Goal: Task Accomplishment & Management: Use online tool/utility

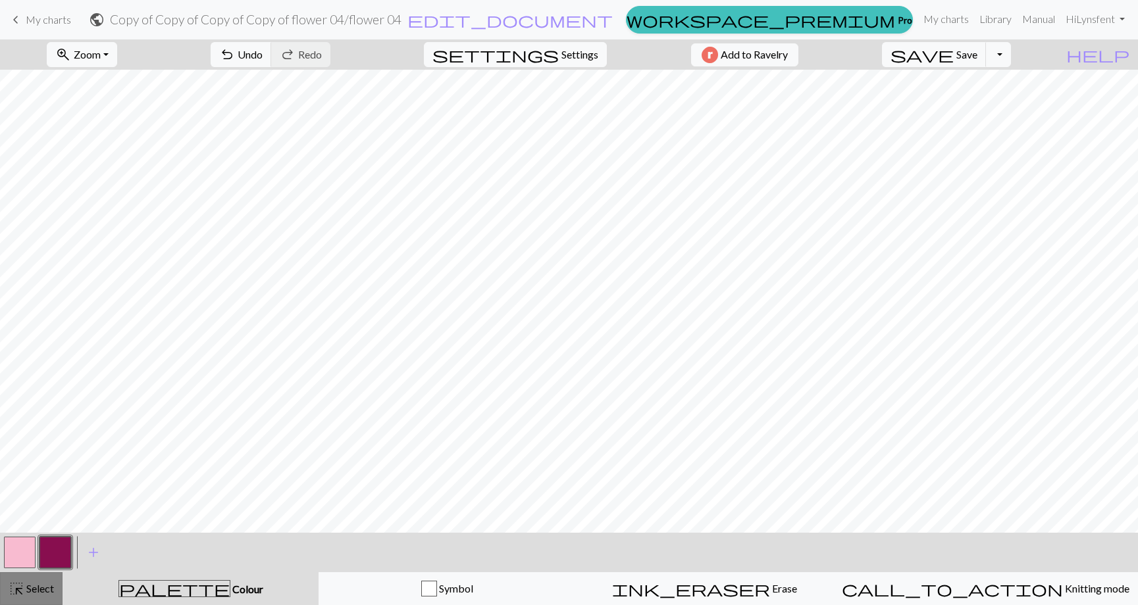
click at [28, 589] on span "Select" at bounding box center [39, 588] width 30 height 13
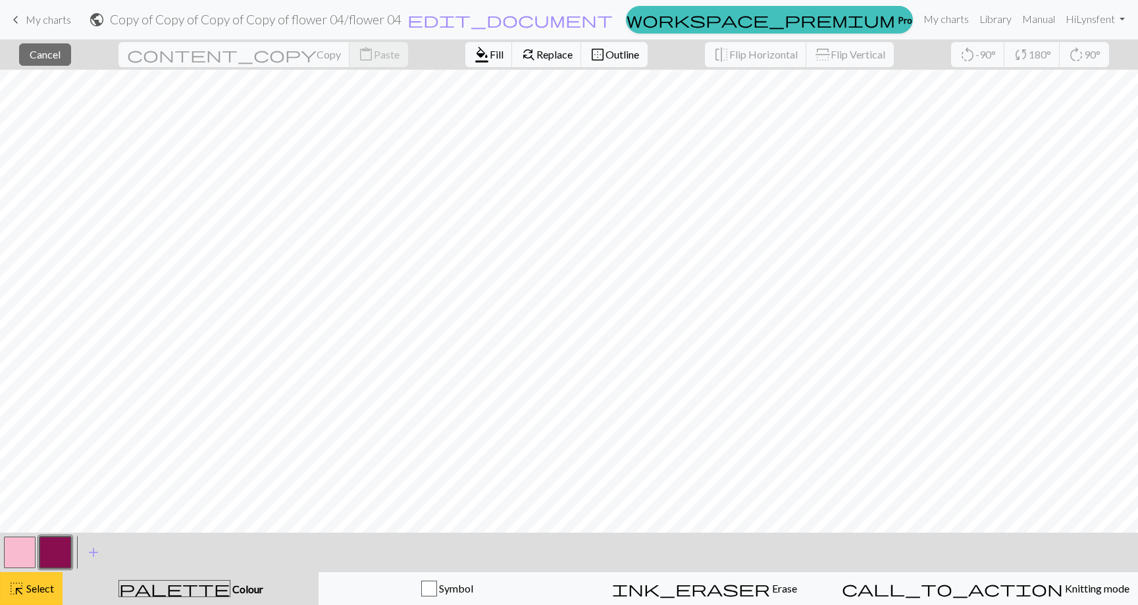
click at [22, 582] on span "highlight_alt" at bounding box center [17, 589] width 16 height 18
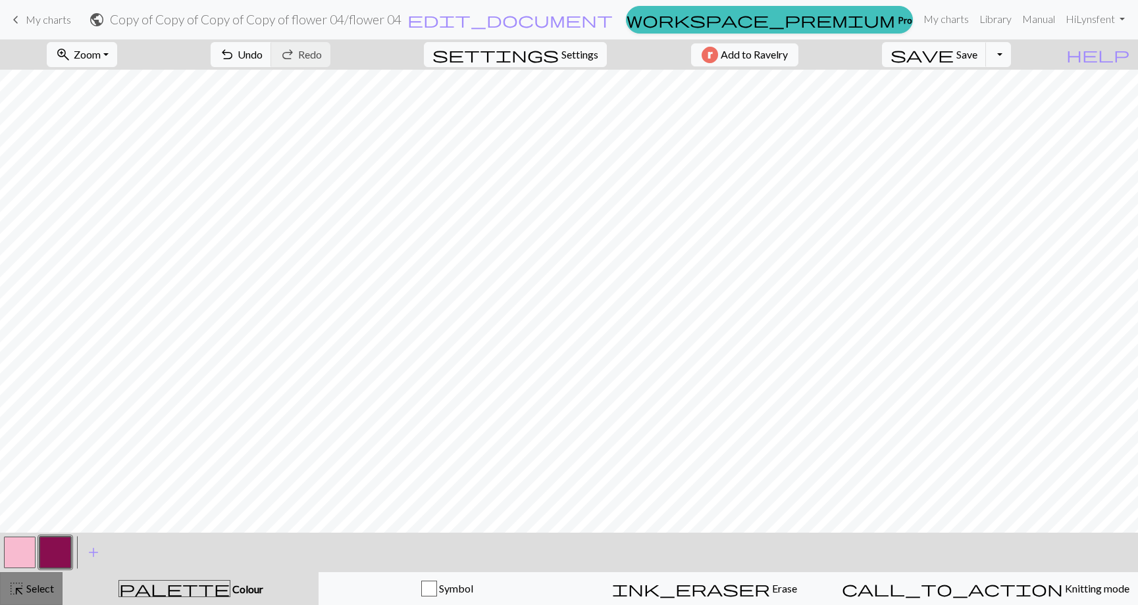
click at [31, 596] on div "highlight_alt Select Select" at bounding box center [31, 589] width 45 height 16
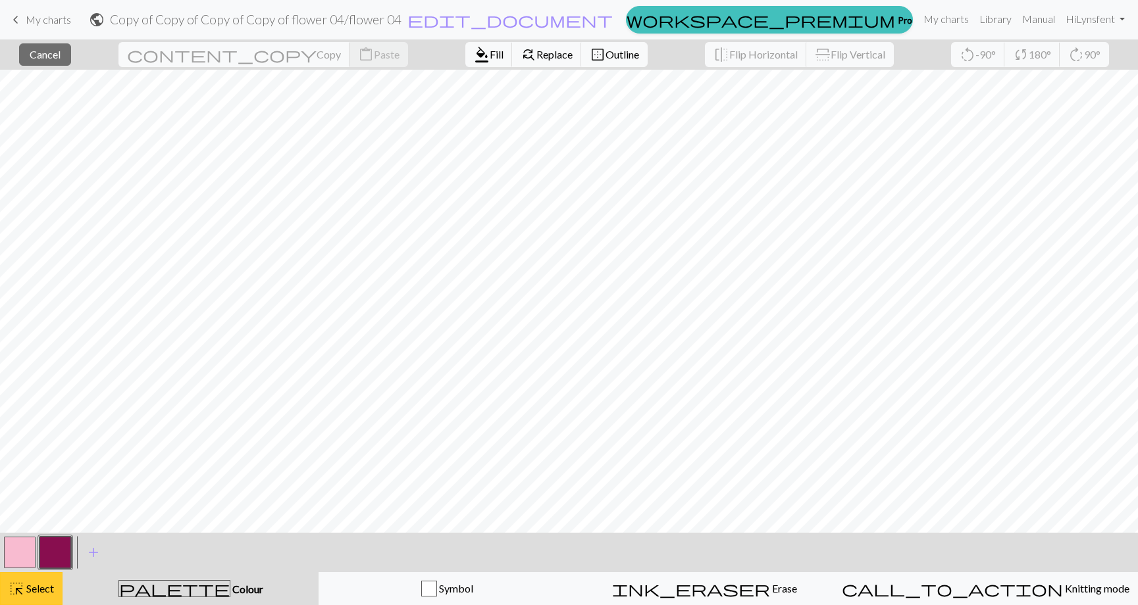
click at [24, 595] on div "highlight_alt Select Select" at bounding box center [31, 589] width 45 height 16
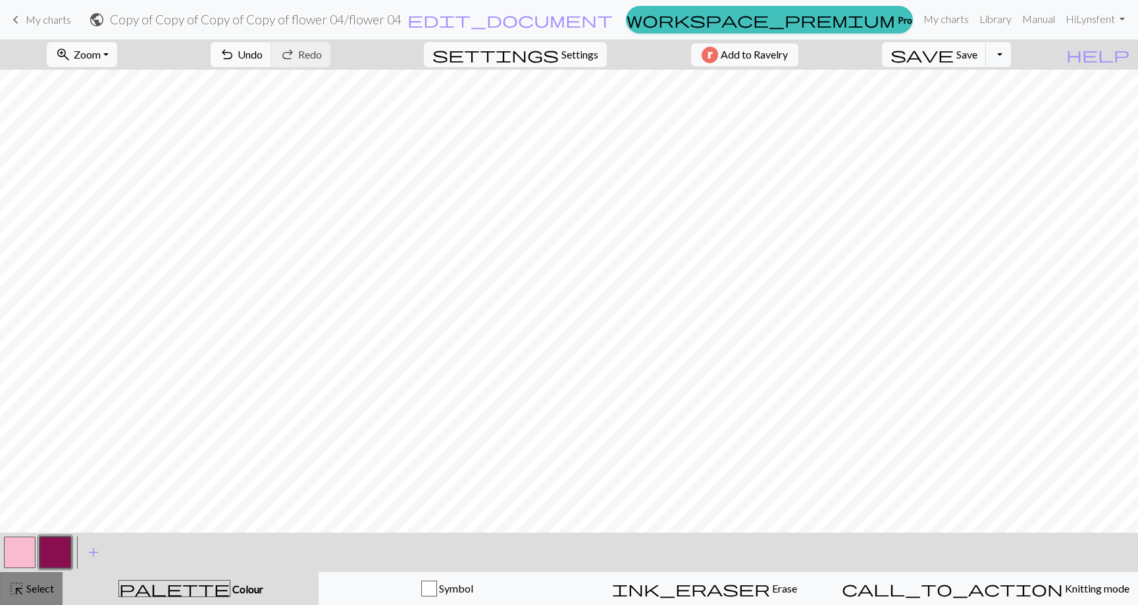
click at [34, 592] on span "Select" at bounding box center [39, 588] width 30 height 13
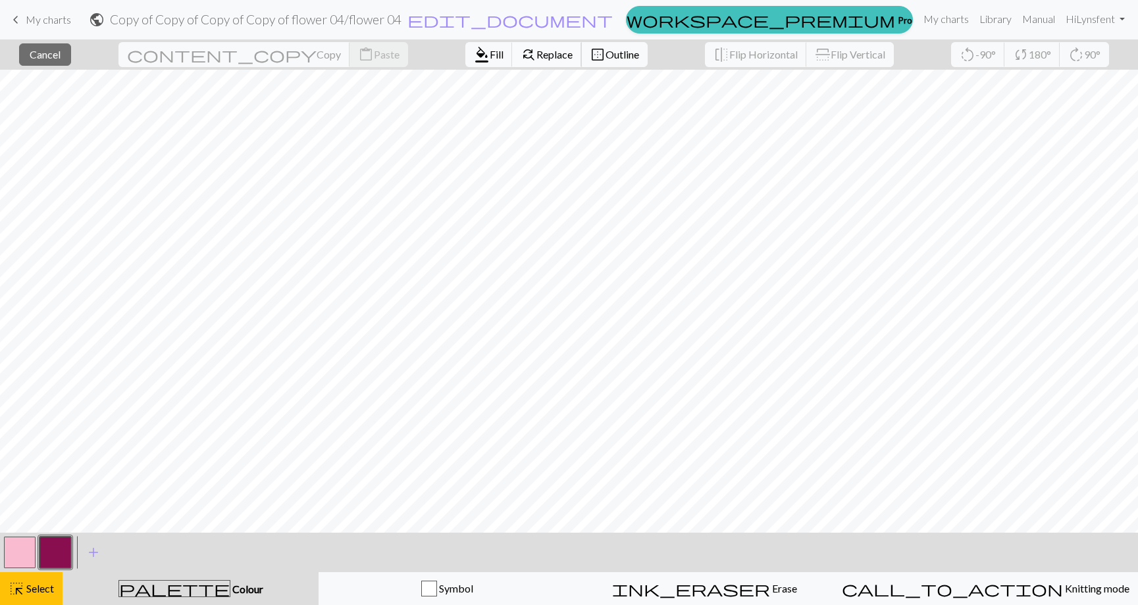
click at [536, 55] on span "Replace" at bounding box center [554, 54] width 36 height 13
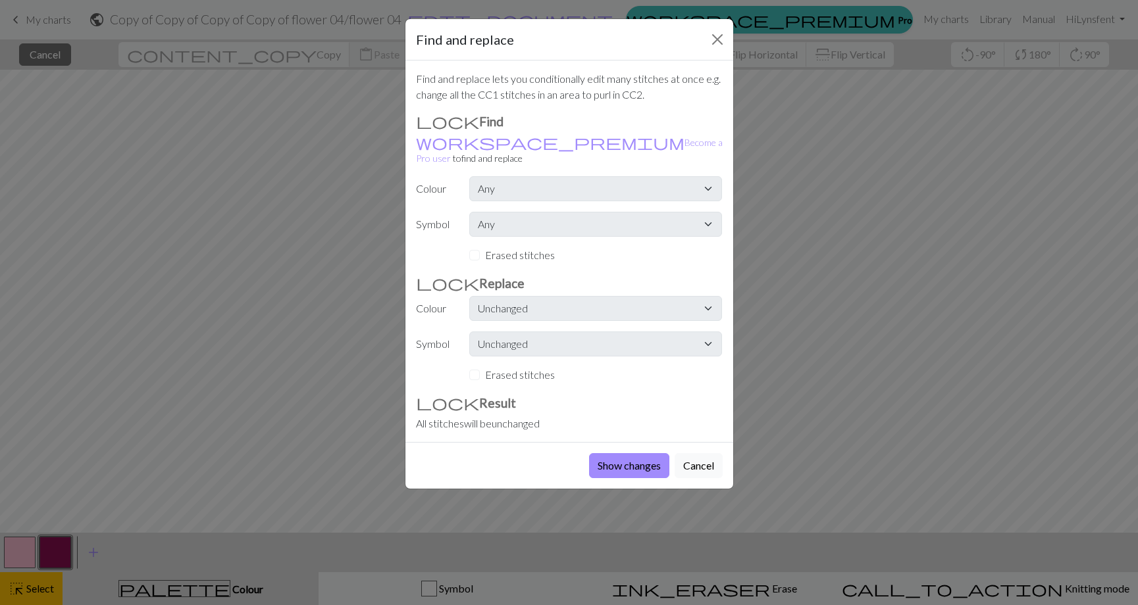
click at [230, 397] on div "Find and replace Find and replace lets you conditionally edit many stitches at …" at bounding box center [569, 302] width 1138 height 605
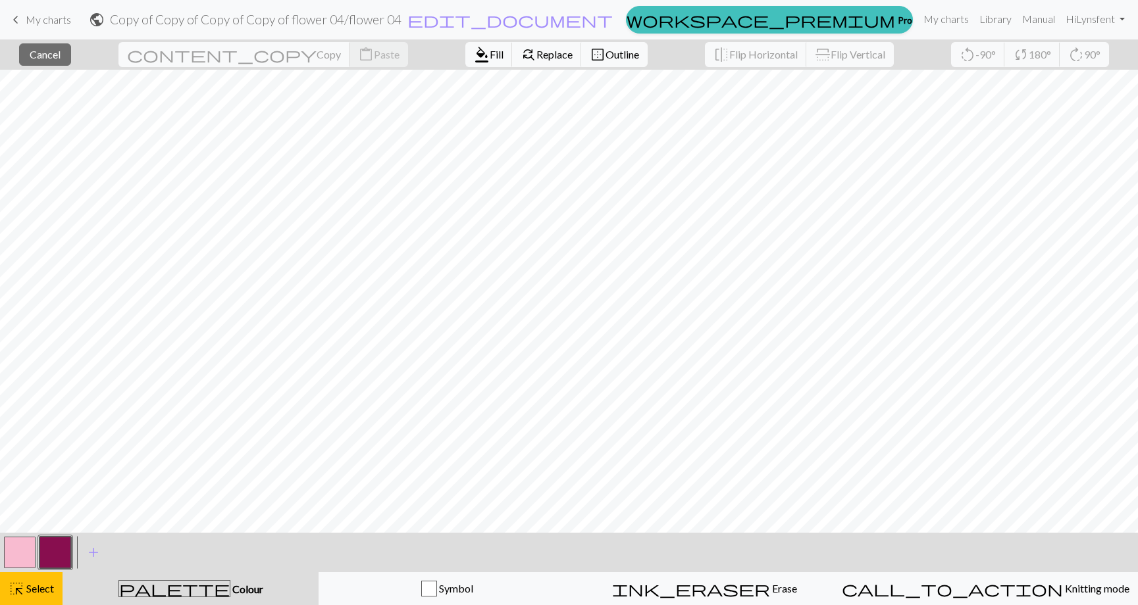
click at [7, 11] on div "keyboard_arrow_left My charts public Copy of Copy of Copy of Copy of flower 04 …" at bounding box center [569, 20] width 1138 height 28
click at [15, 16] on span "keyboard_arrow_left" at bounding box center [16, 20] width 16 height 18
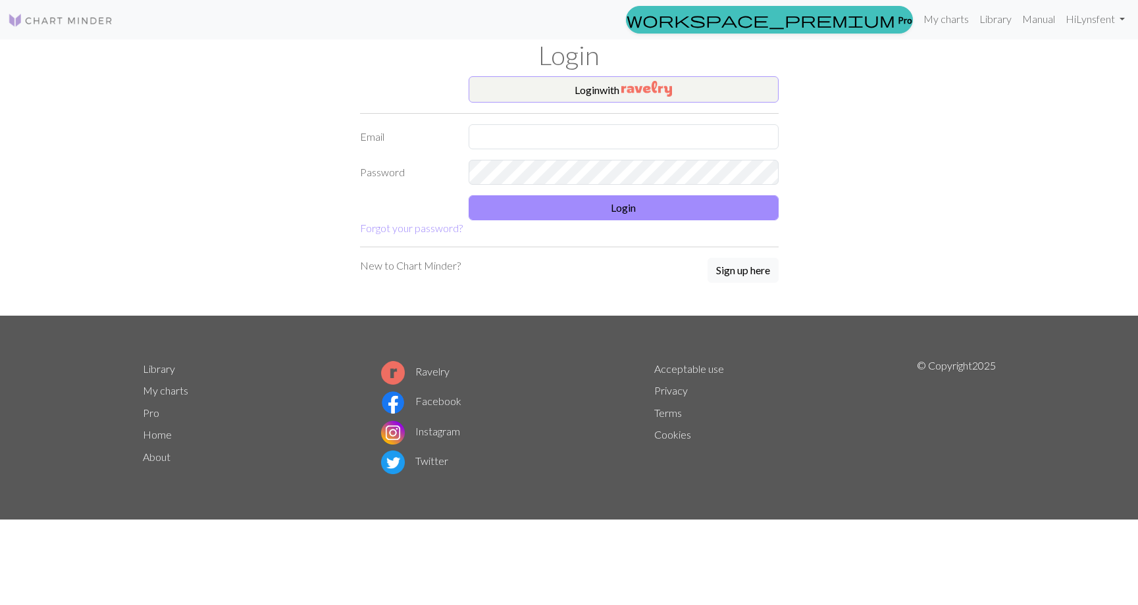
click at [639, 86] on img "button" at bounding box center [646, 89] width 51 height 16
click at [598, 91] on button "Login with" at bounding box center [624, 89] width 310 height 26
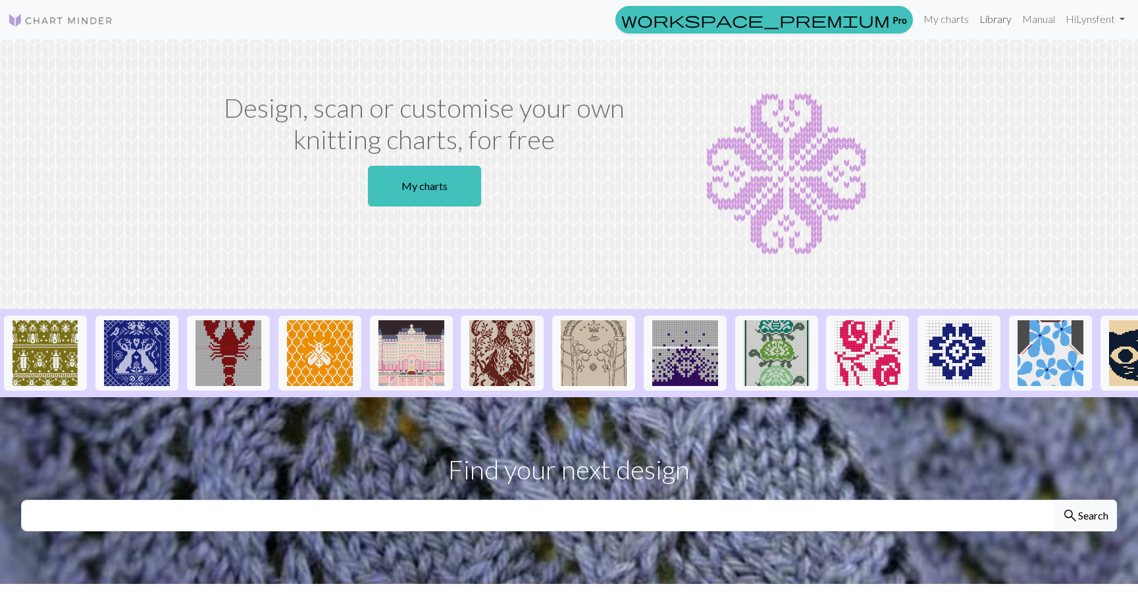
click at [999, 24] on link "Library" at bounding box center [995, 19] width 43 height 26
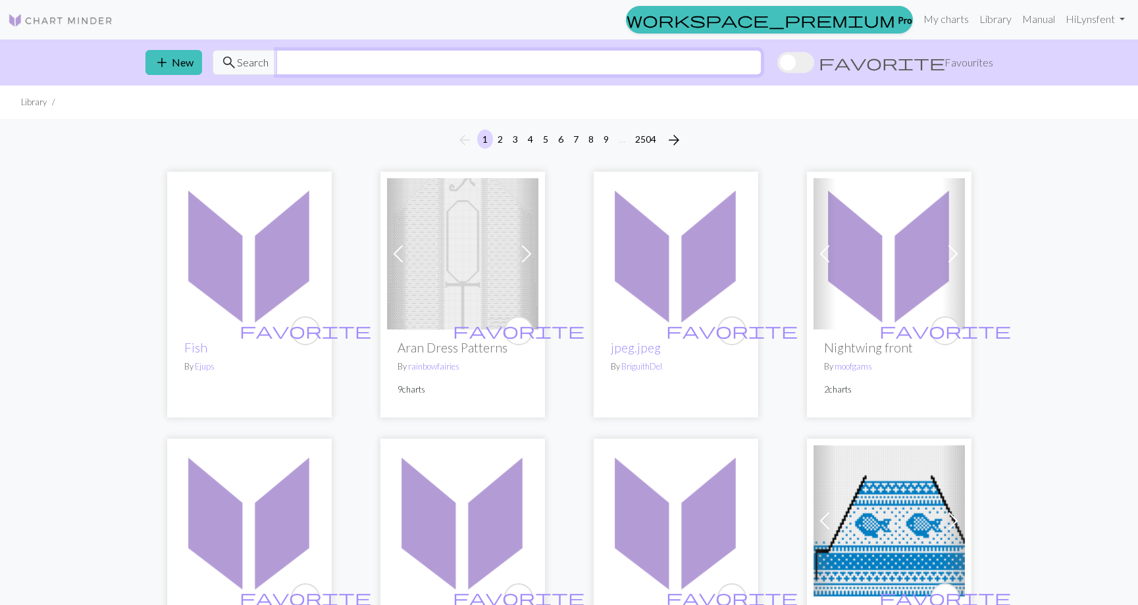
click at [467, 60] on input "text" at bounding box center [518, 62] width 485 height 25
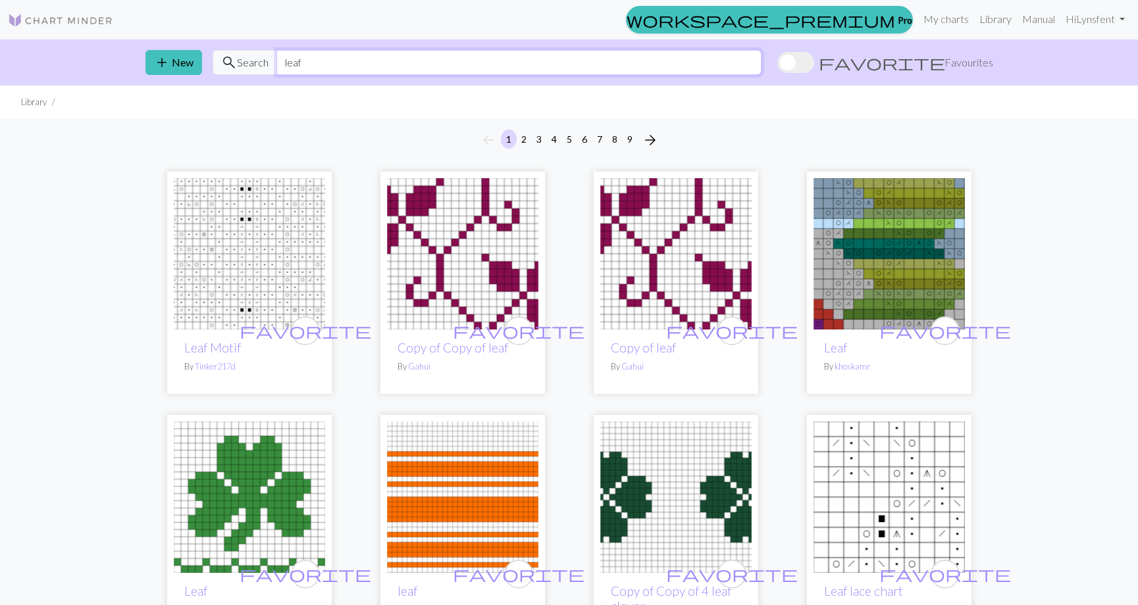
click at [282, 62] on input "leaf" at bounding box center [518, 62] width 485 height 25
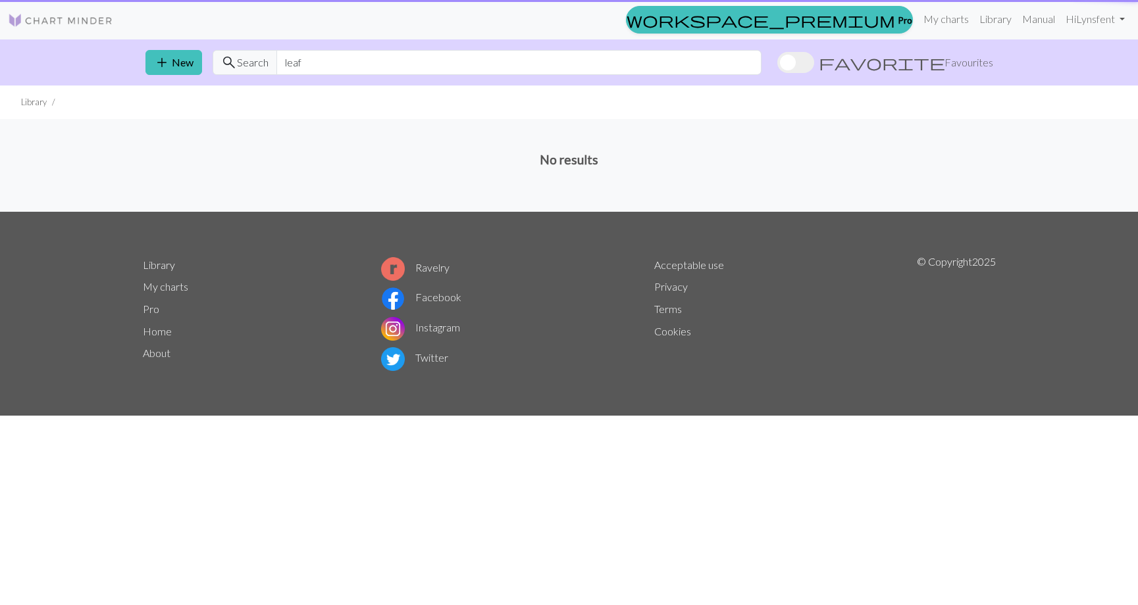
click at [347, 49] on div "add New search Search leaf favorite Favourites" at bounding box center [569, 62] width 869 height 46
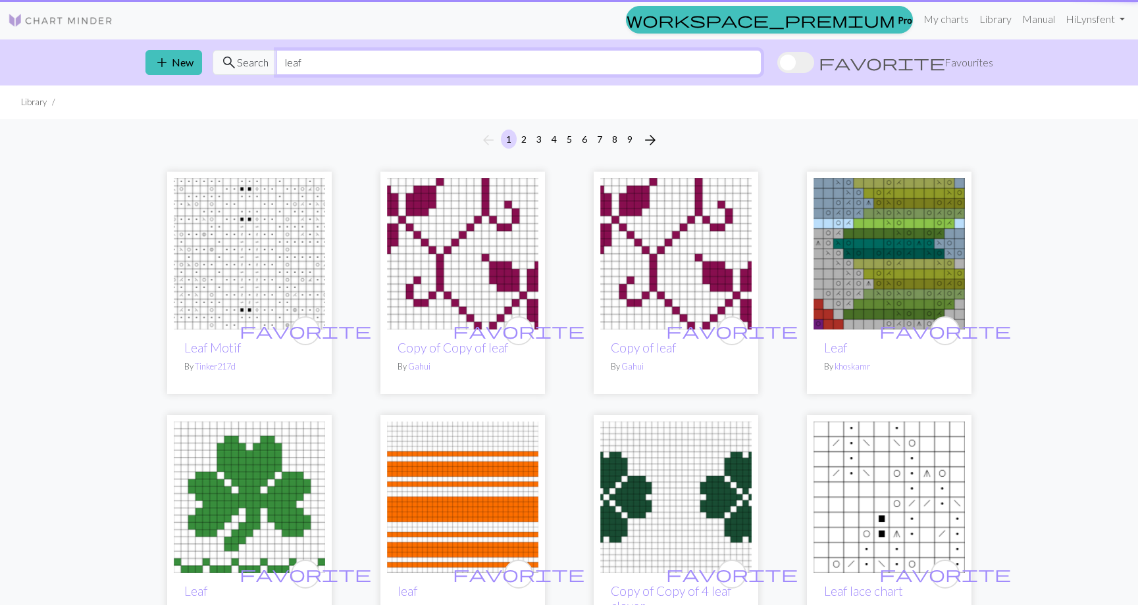
click at [347, 59] on input "leaf" at bounding box center [518, 62] width 485 height 25
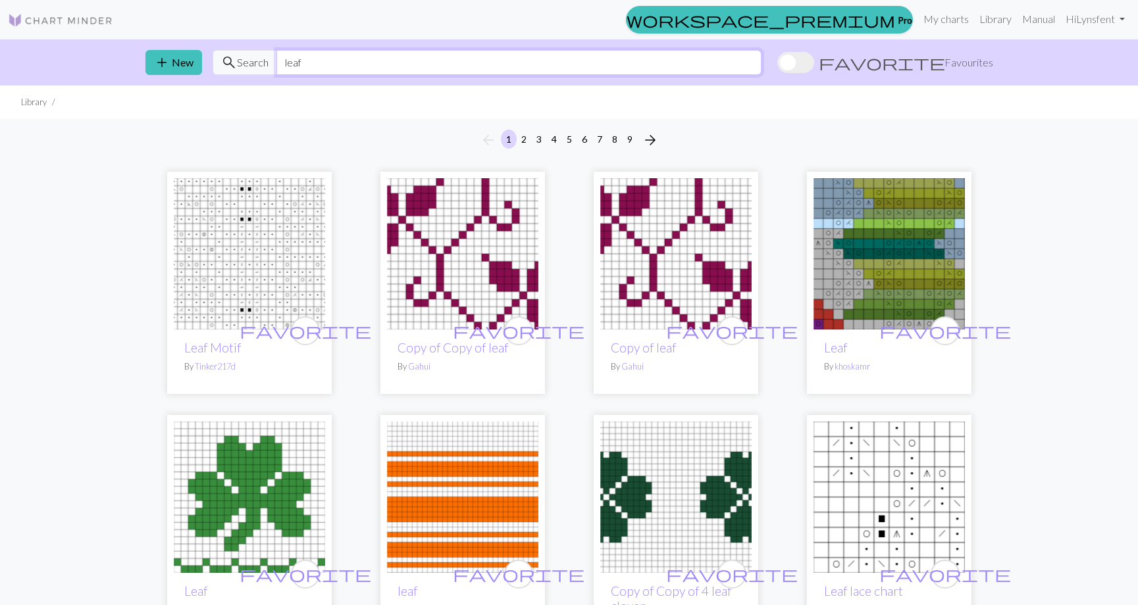
click at [347, 59] on input "leaf" at bounding box center [518, 62] width 485 height 25
type input "aspen tree"
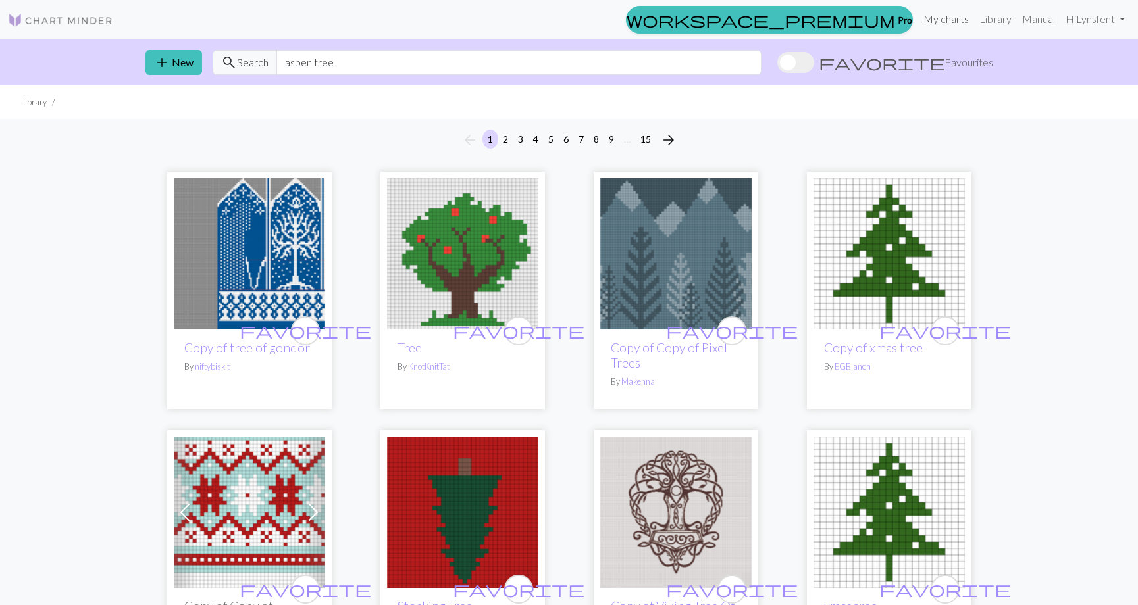
click at [944, 18] on link "My charts" at bounding box center [946, 19] width 56 height 26
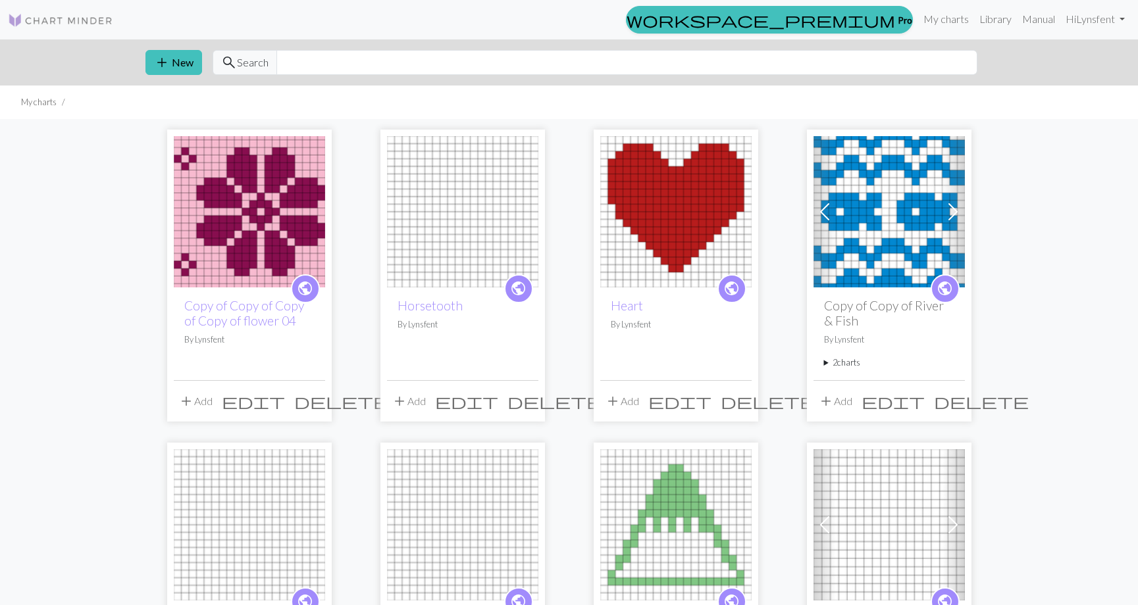
click at [419, 205] on img at bounding box center [462, 211] width 151 height 151
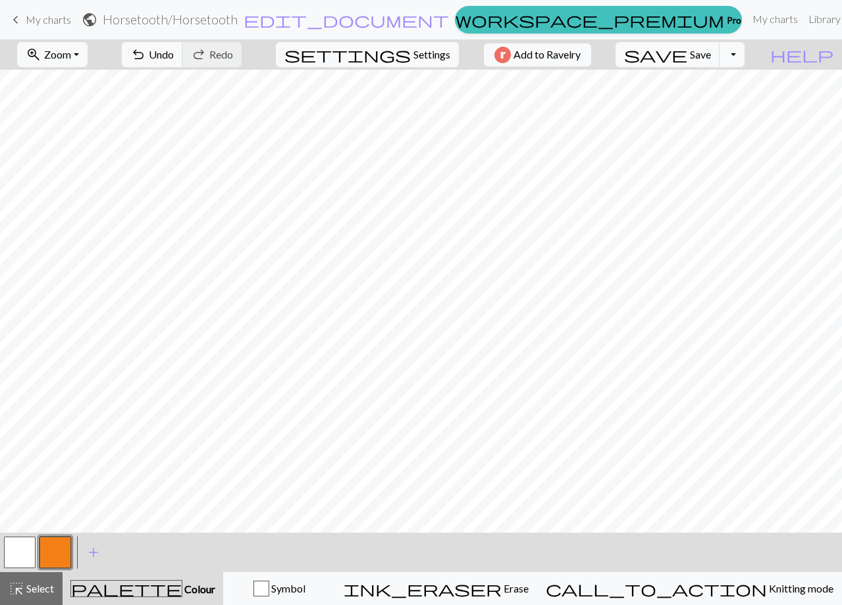
click at [18, 559] on button "button" at bounding box center [20, 553] width 32 height 32
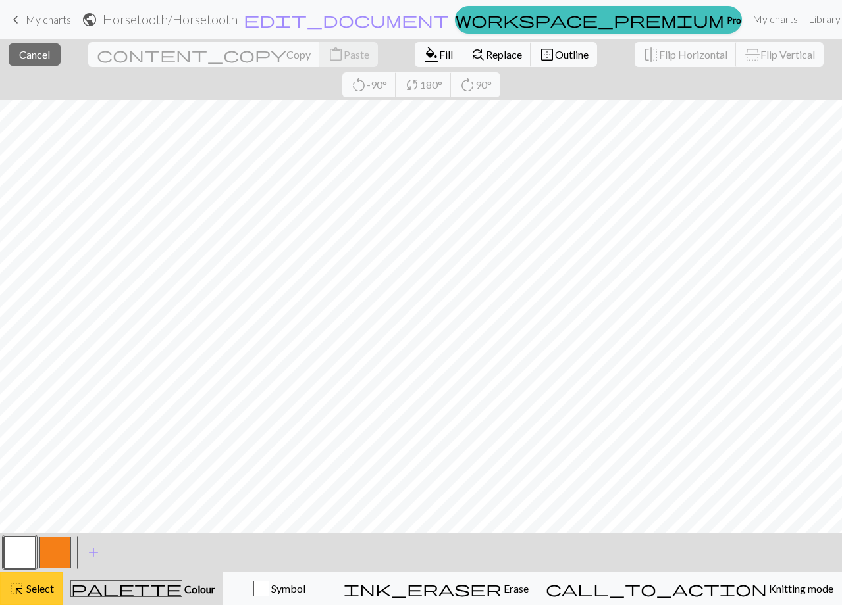
click at [26, 583] on span "Select" at bounding box center [39, 588] width 30 height 13
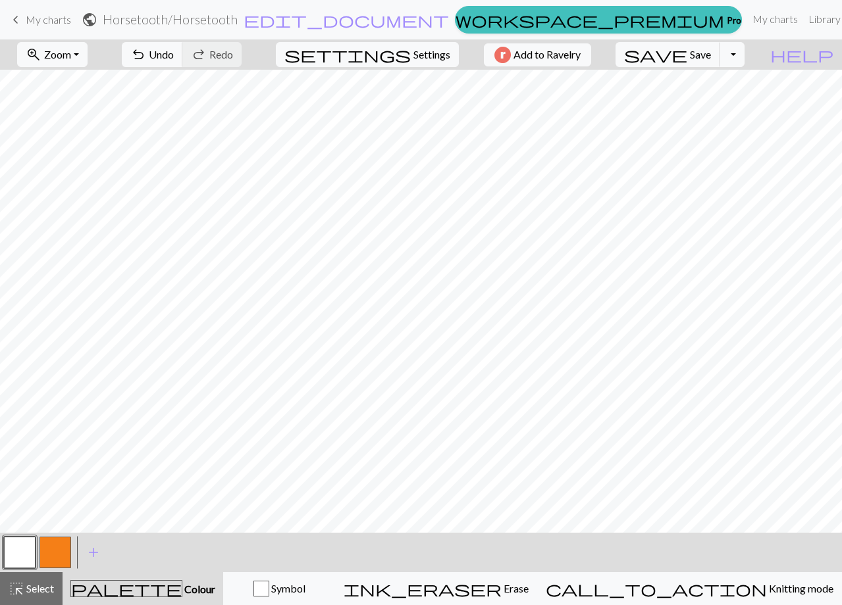
click at [14, 549] on button "button" at bounding box center [20, 553] width 32 height 32
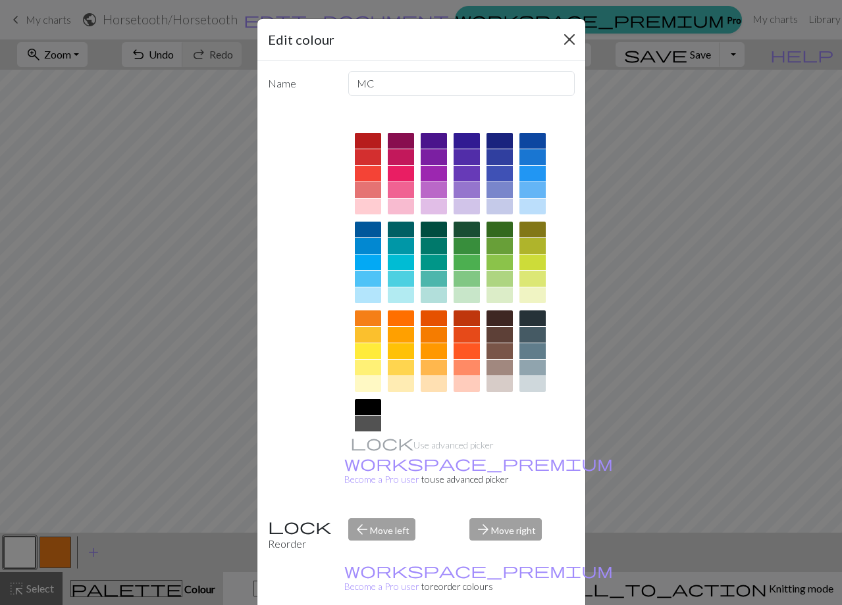
click at [568, 43] on button "Close" at bounding box center [569, 39] width 21 height 21
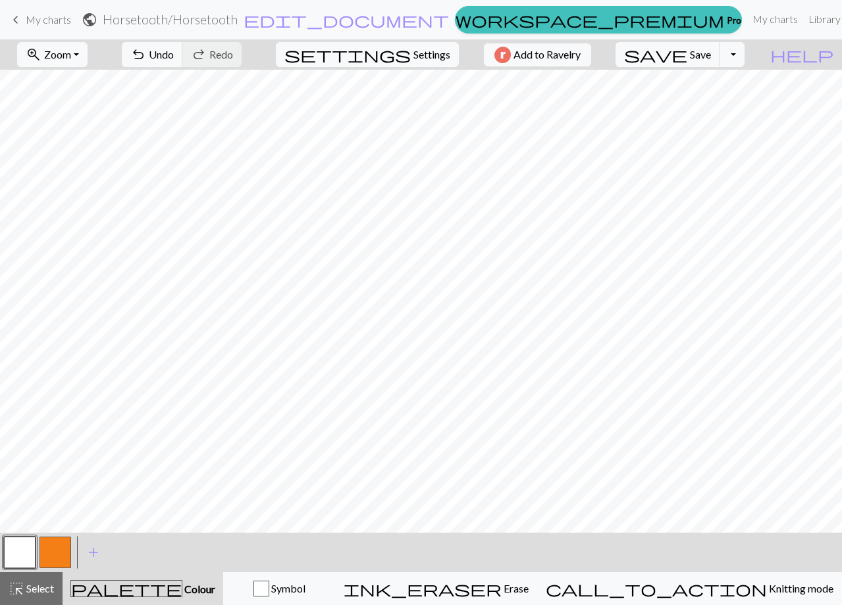
click at [59, 549] on button "button" at bounding box center [55, 553] width 32 height 32
click at [28, 557] on button "button" at bounding box center [20, 553] width 32 height 32
click at [57, 551] on button "button" at bounding box center [55, 553] width 32 height 32
click at [14, 555] on button "button" at bounding box center [20, 553] width 32 height 32
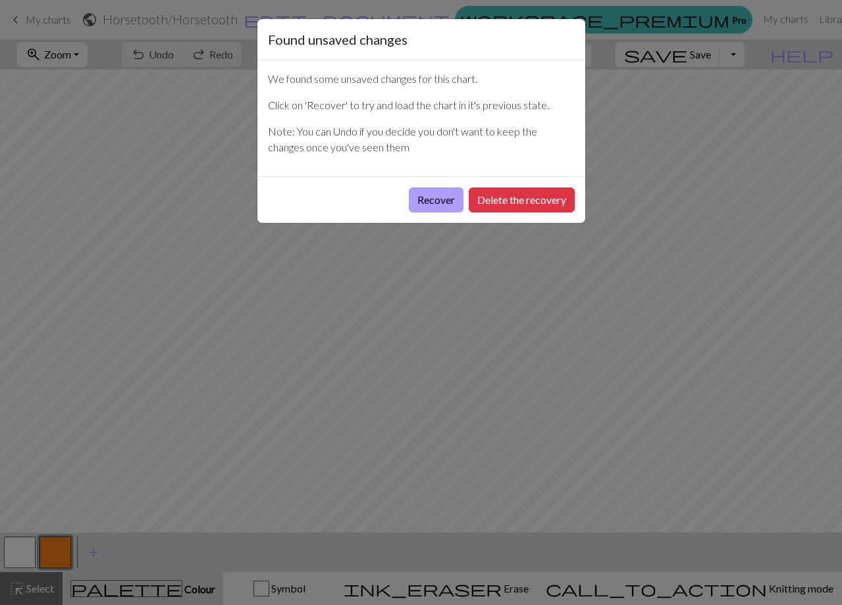
click at [424, 207] on button "Recover" at bounding box center [436, 200] width 55 height 25
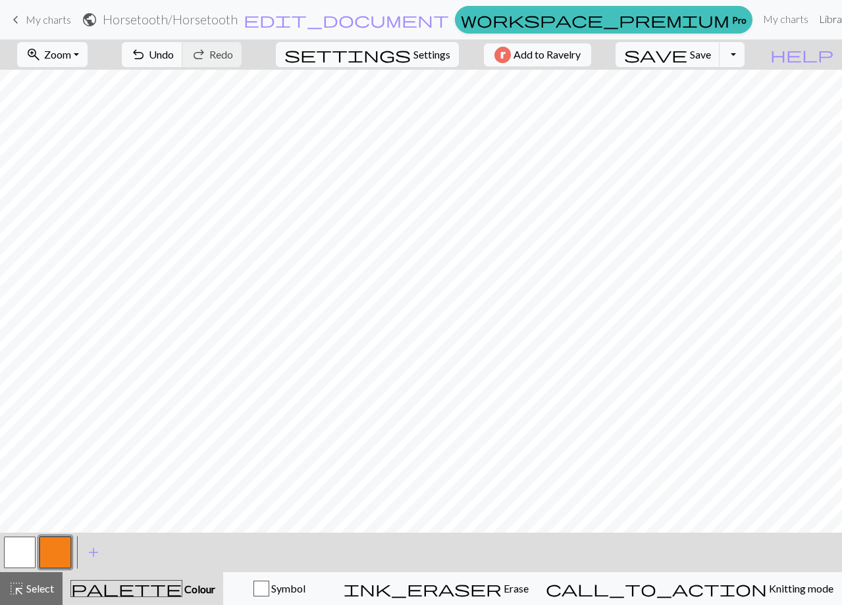
click at [813, 20] on link "Library" at bounding box center [834, 19] width 43 height 26
click at [813, 18] on link "Library" at bounding box center [834, 19] width 43 height 26
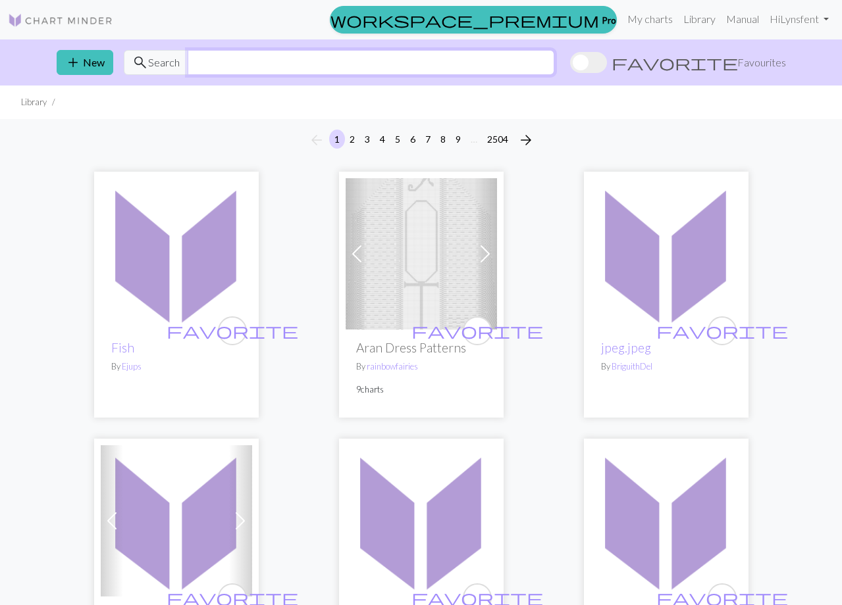
click at [393, 70] on input "text" at bounding box center [371, 62] width 367 height 25
type input "cowboy boot"
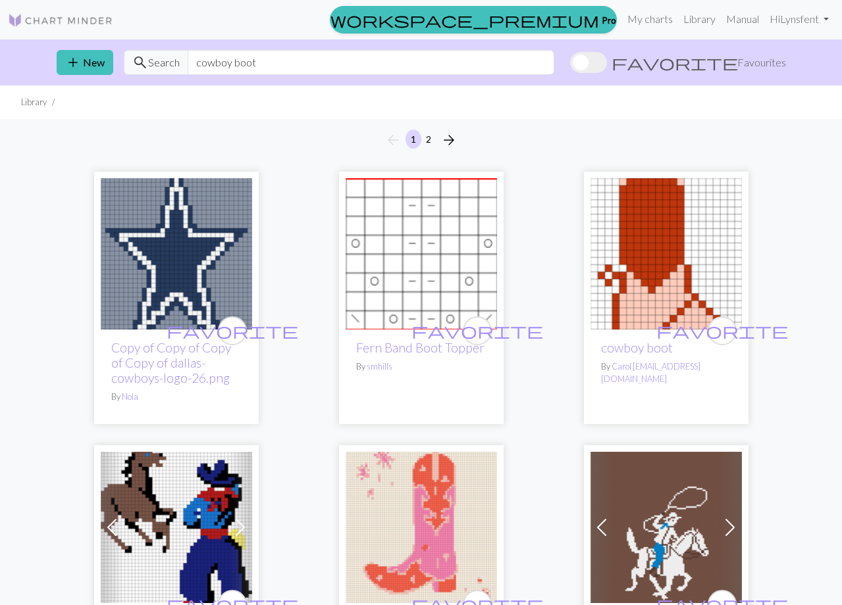
click at [696, 231] on img at bounding box center [665, 253] width 151 height 151
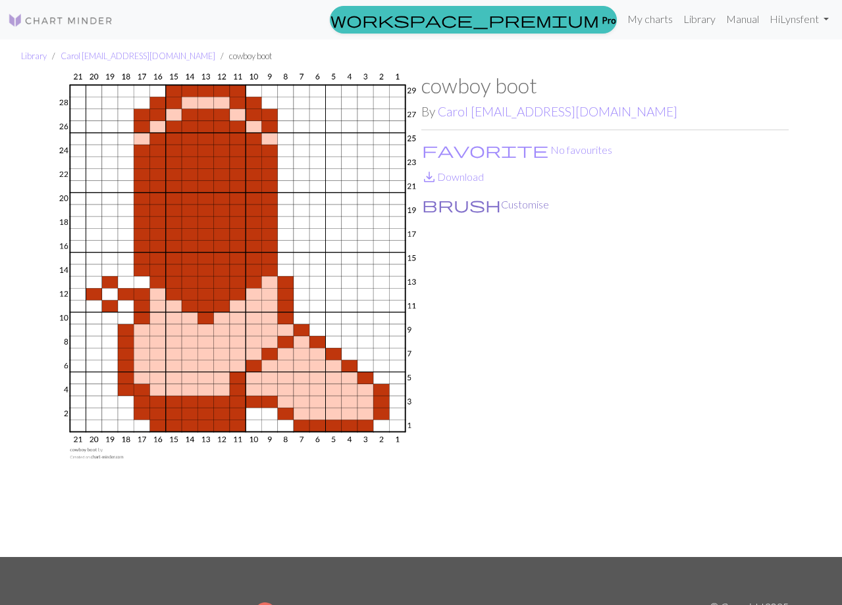
click at [467, 203] on button "brush Customise" at bounding box center [485, 204] width 128 height 17
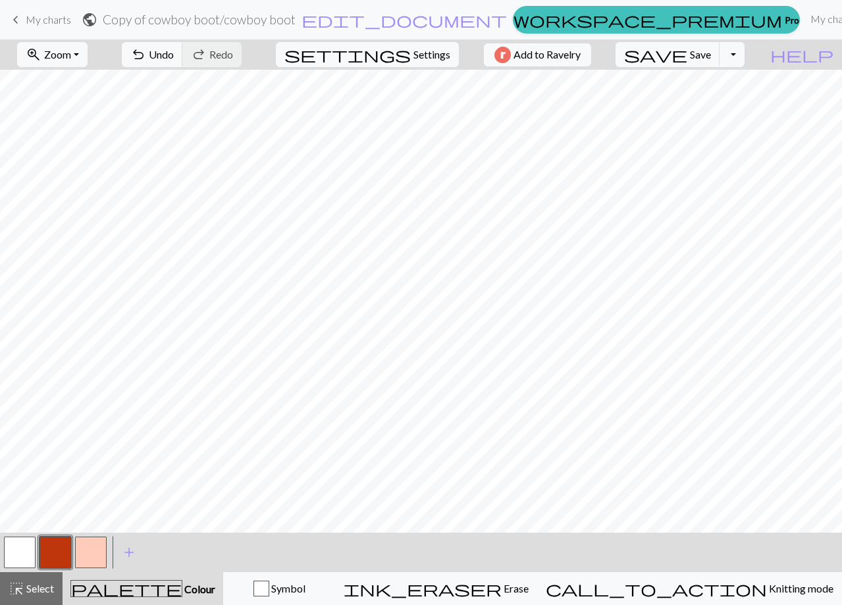
click at [18, 559] on button "button" at bounding box center [20, 553] width 32 height 32
click at [53, 552] on button "button" at bounding box center [55, 553] width 32 height 32
click at [27, 19] on span "My charts" at bounding box center [48, 19] width 45 height 13
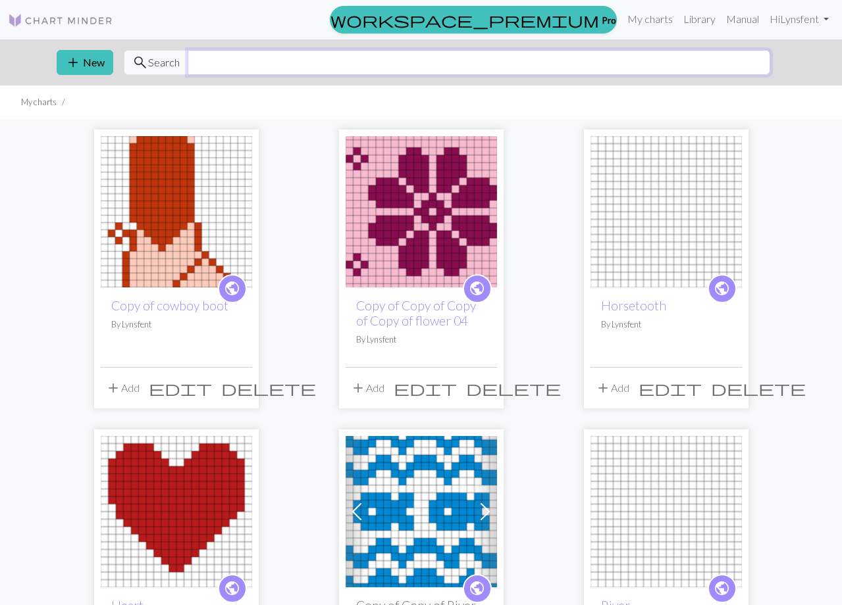
click at [408, 61] on input "text" at bounding box center [479, 62] width 582 height 25
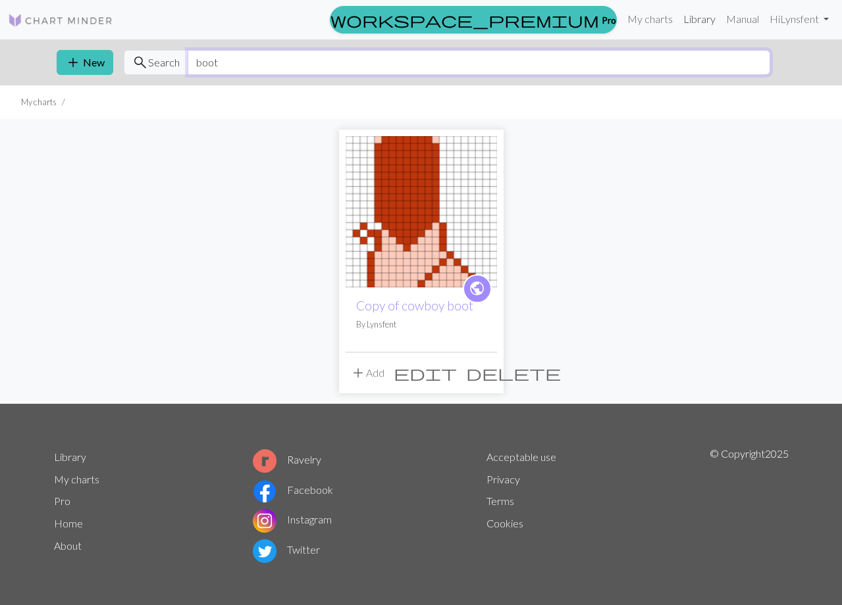
type input "boot"
click at [698, 17] on link "Library" at bounding box center [699, 19] width 43 height 26
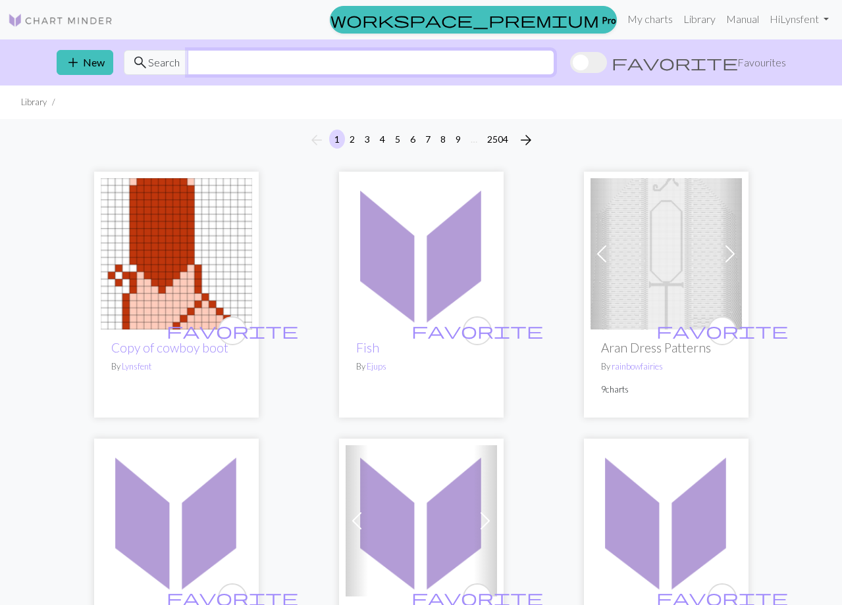
click at [232, 59] on input "text" at bounding box center [371, 62] width 367 height 25
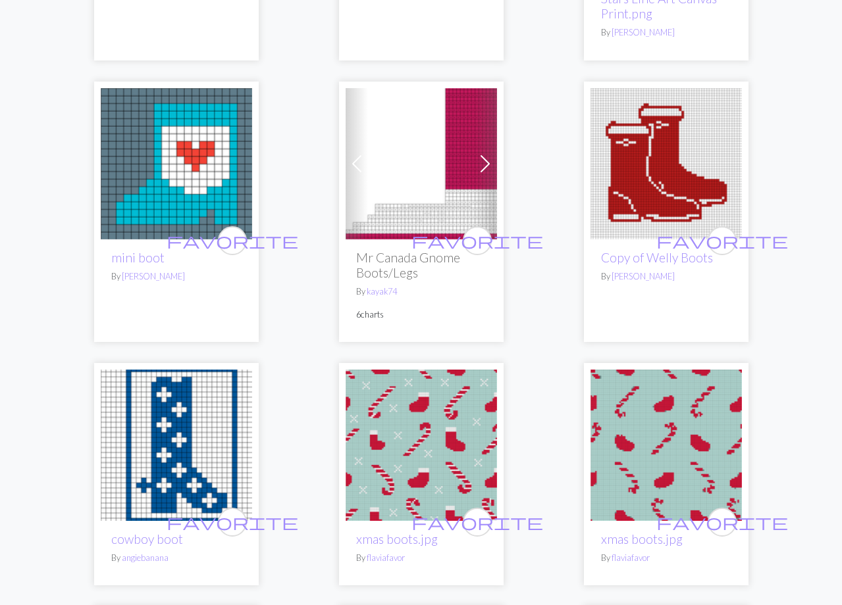
scroll to position [1216, 0]
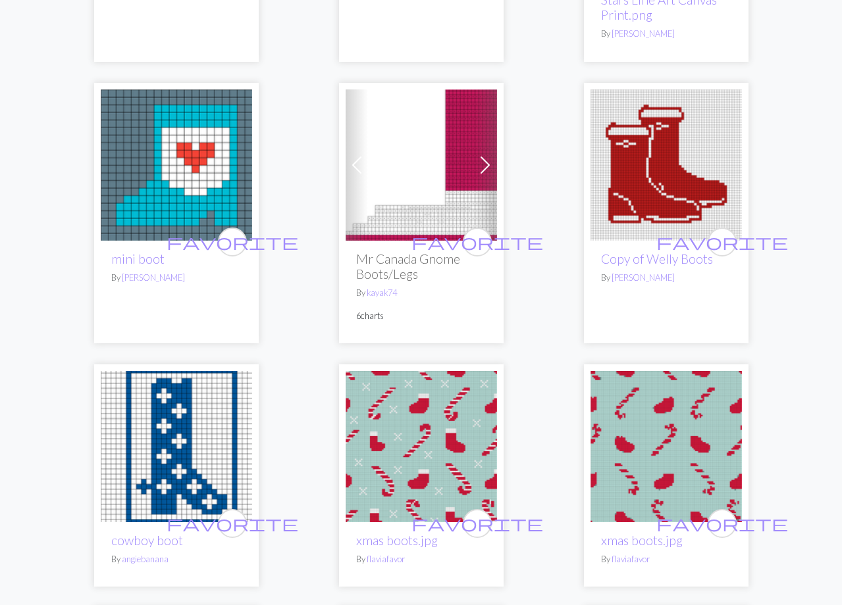
type input "boot"
click at [194, 382] on img at bounding box center [176, 446] width 151 height 151
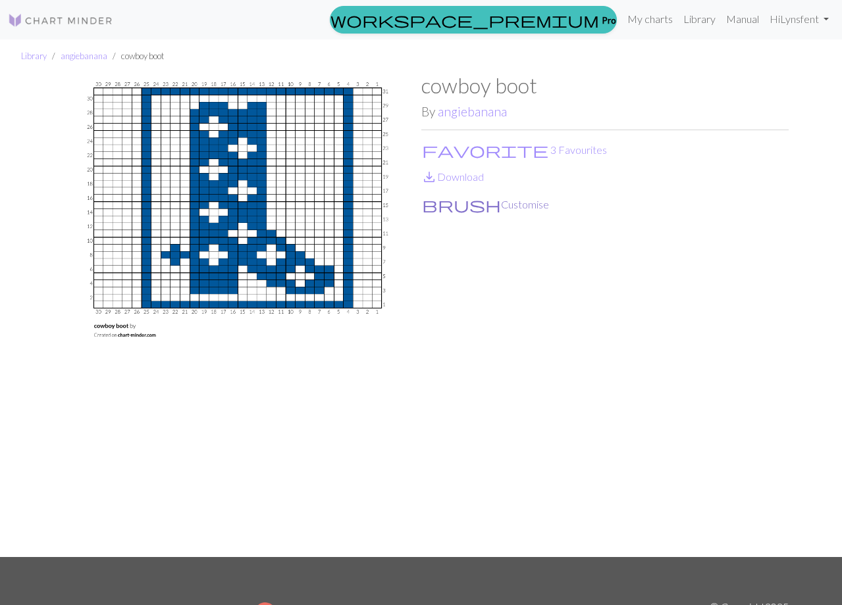
click at [451, 203] on button "brush Customise" at bounding box center [485, 204] width 128 height 17
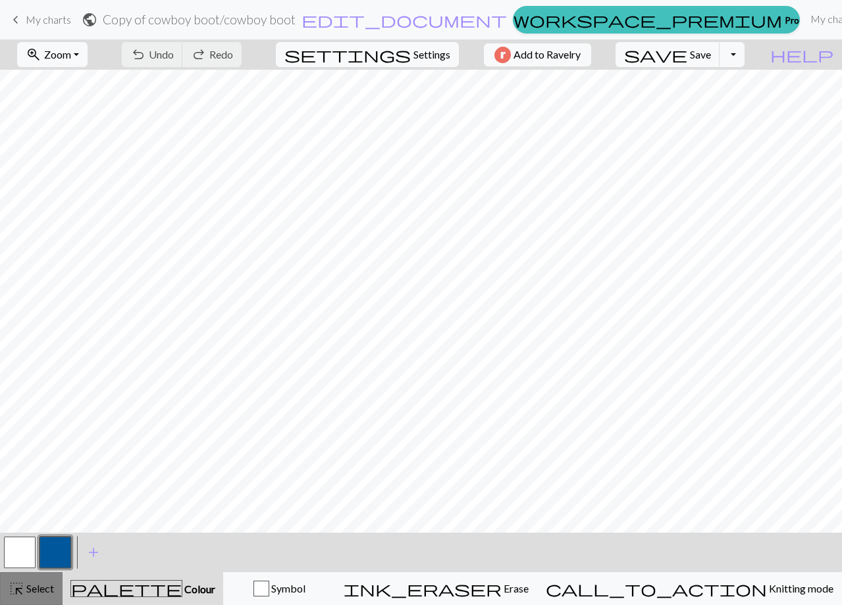
click at [38, 591] on span "Select" at bounding box center [39, 588] width 30 height 13
click at [20, 586] on span "highlight_alt" at bounding box center [17, 589] width 16 height 18
click at [21, 555] on button "button" at bounding box center [20, 553] width 32 height 32
click at [23, 588] on span "highlight_alt" at bounding box center [17, 589] width 16 height 18
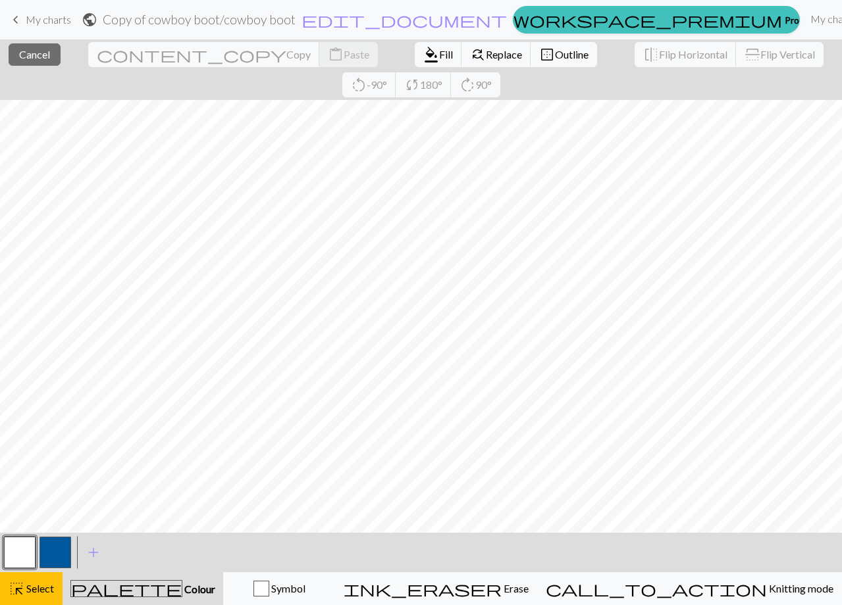
click at [55, 556] on button "button" at bounding box center [55, 553] width 32 height 32
click at [34, 585] on span "Select" at bounding box center [39, 588] width 30 height 13
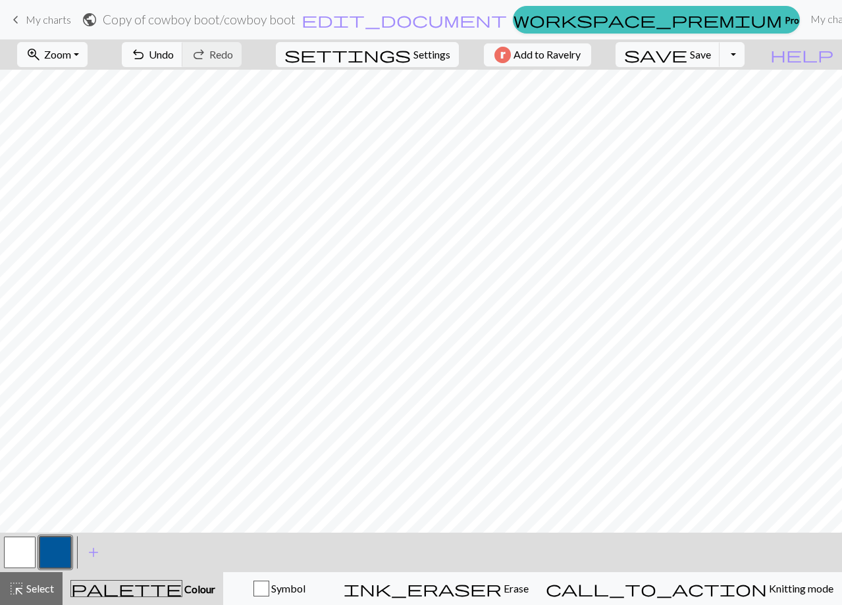
click at [53, 548] on button "button" at bounding box center [55, 553] width 32 height 32
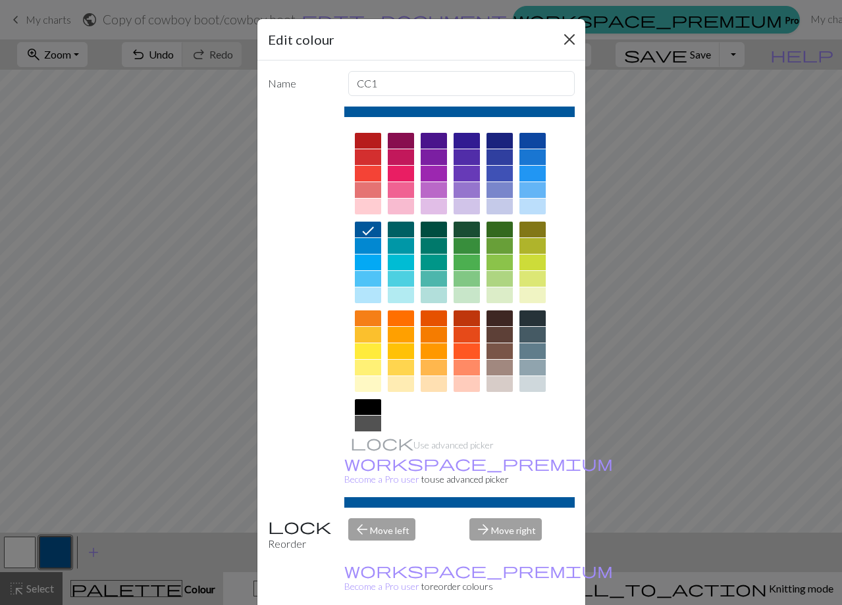
click at [572, 41] on button "Close" at bounding box center [569, 39] width 21 height 21
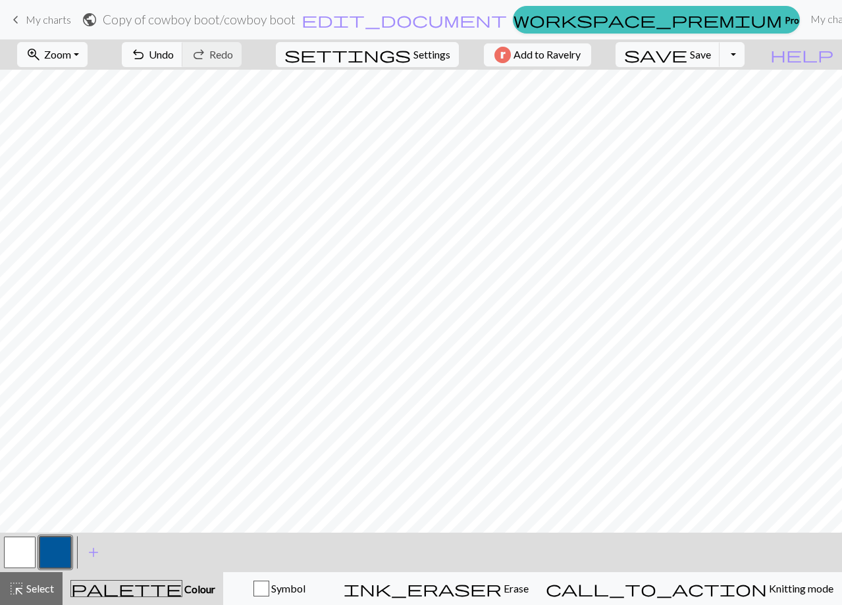
click at [13, 556] on button "button" at bounding box center [20, 553] width 32 height 32
click at [53, 553] on button "button" at bounding box center [55, 553] width 32 height 32
click at [24, 551] on button "button" at bounding box center [20, 553] width 32 height 32
click at [50, 558] on button "button" at bounding box center [55, 553] width 32 height 32
click at [25, 544] on button "button" at bounding box center [20, 553] width 32 height 32
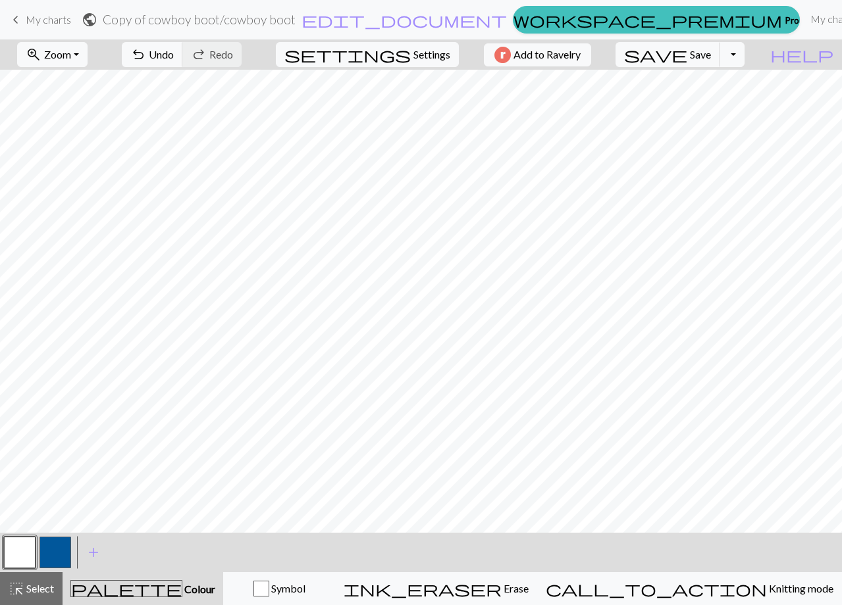
click at [55, 551] on button "button" at bounding box center [55, 553] width 32 height 32
click at [13, 557] on button "button" at bounding box center [20, 553] width 32 height 32
click at [14, 549] on button "button" at bounding box center [20, 553] width 32 height 32
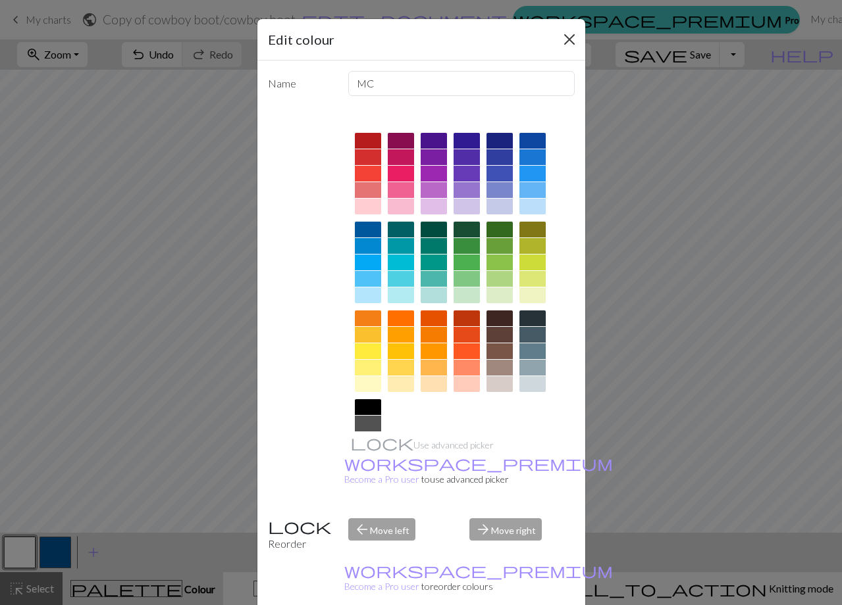
click at [569, 38] on button "Close" at bounding box center [569, 39] width 21 height 21
